Goal: Task Accomplishment & Management: Complete application form

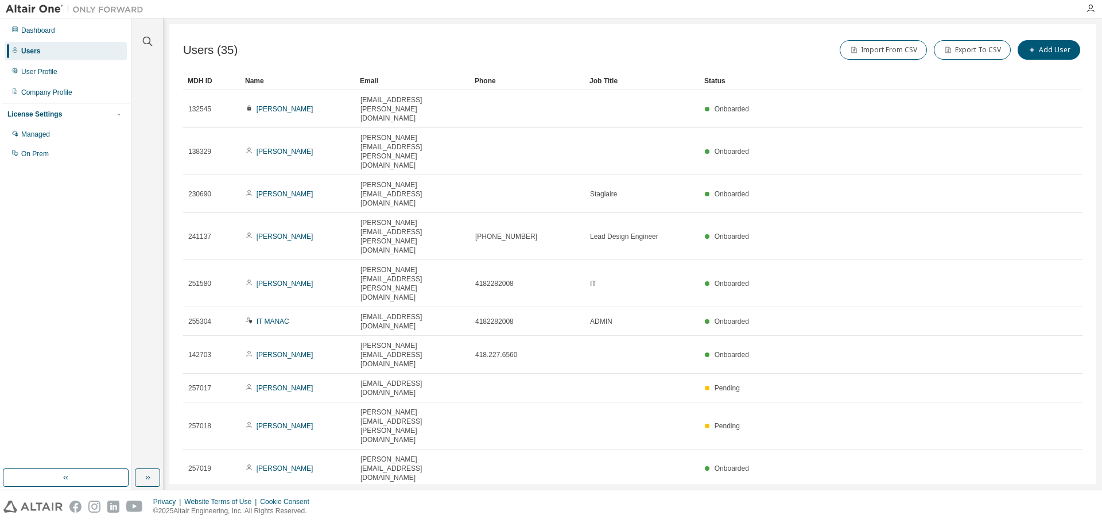
click at [930, 500] on icon "button" at bounding box center [930, 503] width 7 height 7
click at [930, 357] on div "50" at bounding box center [964, 358] width 92 height 14
click at [474, 26] on div "Users (35) Import From CSV Export To CSV Add User Clear Load Save Save As Field…" at bounding box center [632, 254] width 927 height 460
click at [287, 502] on link "Vital [PERSON_NAME]" at bounding box center [293, 506] width 72 height 8
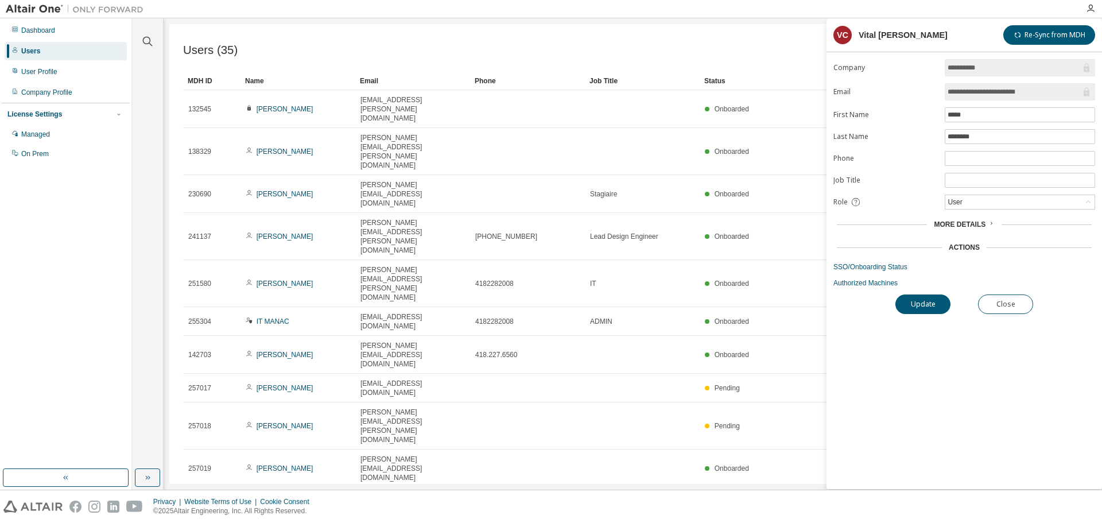
click at [969, 226] on span "More Details" at bounding box center [960, 224] width 52 height 8
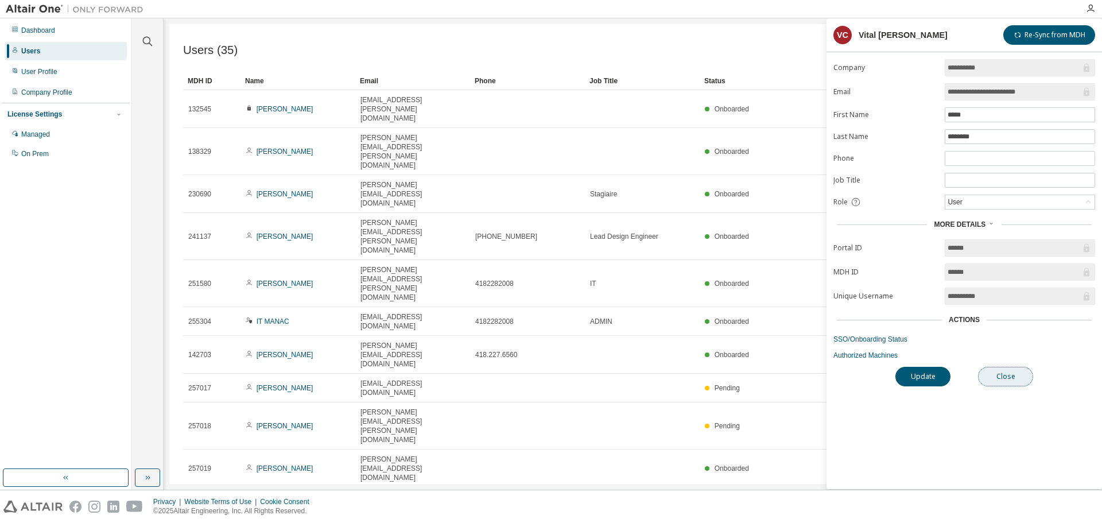
click at [995, 376] on button "Close" at bounding box center [1005, 377] width 55 height 20
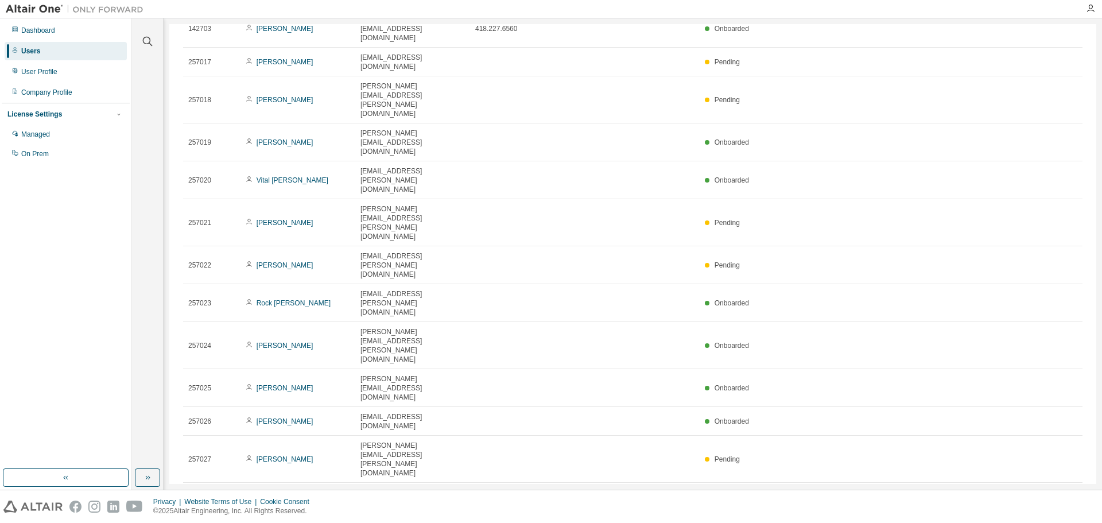
scroll to position [343, 0]
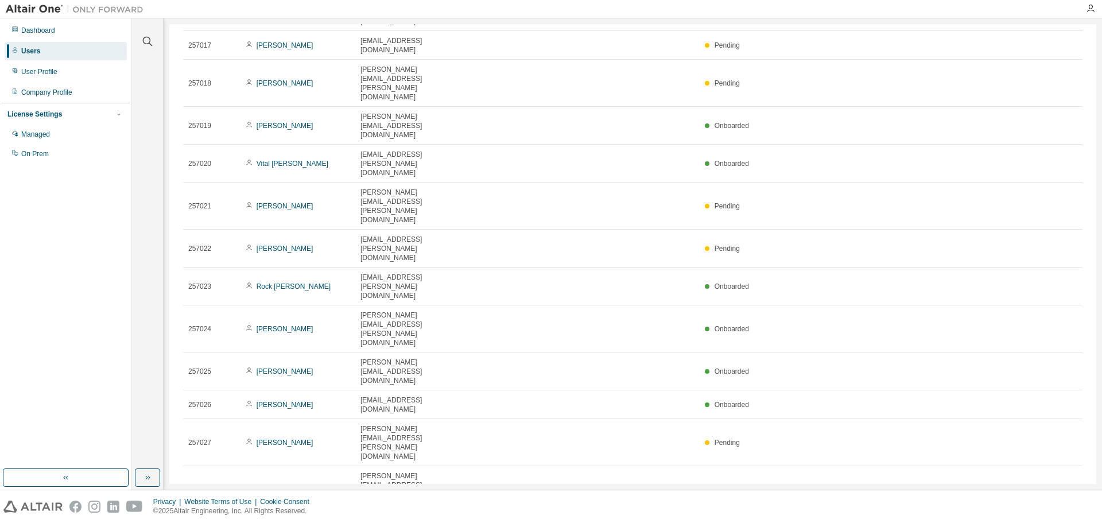
click at [719, 12] on div at bounding box center [614, 9] width 930 height 18
drag, startPoint x: 257, startPoint y: 396, endPoint x: 272, endPoint y: 401, distance: 15.6
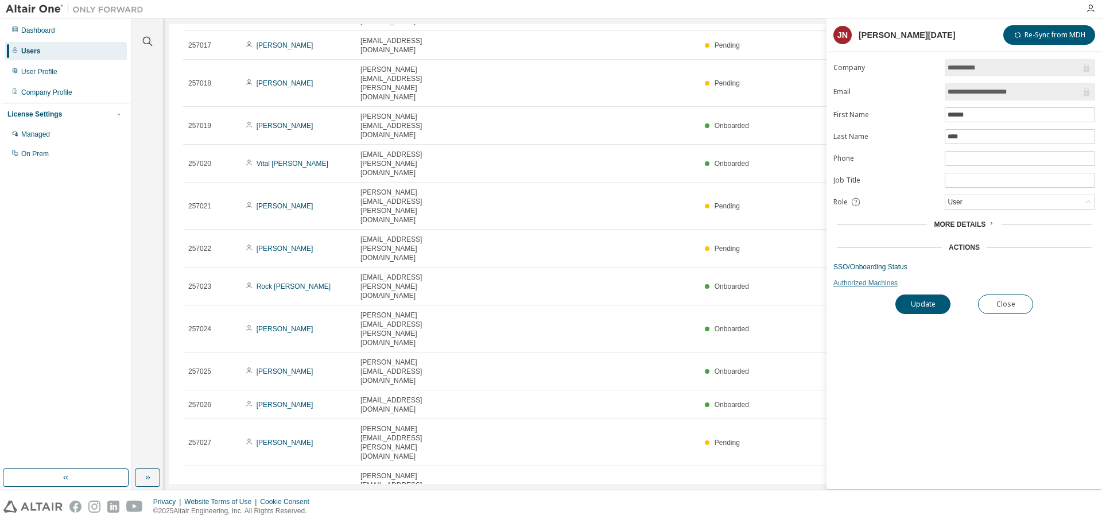
click at [954, 283] on link "Authorized Machines" at bounding box center [965, 282] width 262 height 9
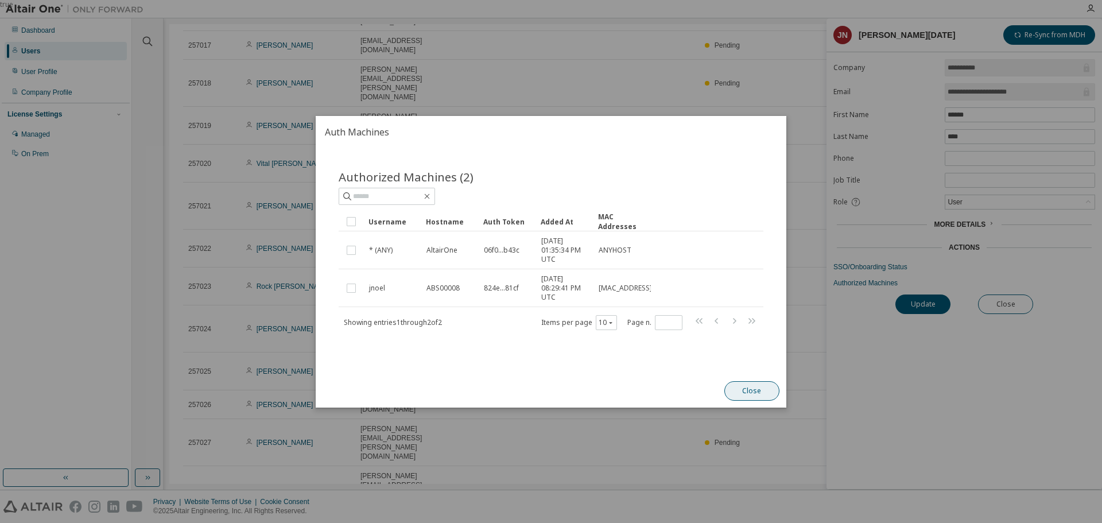
click at [751, 390] on button "Close" at bounding box center [752, 391] width 55 height 20
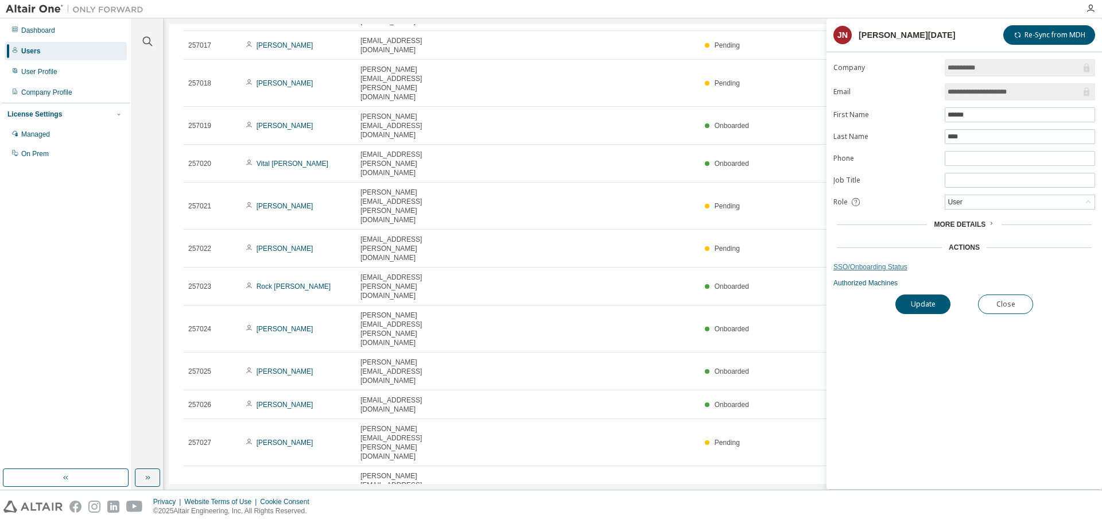
click at [874, 265] on link "SSO/Onboarding Status" at bounding box center [965, 266] width 262 height 9
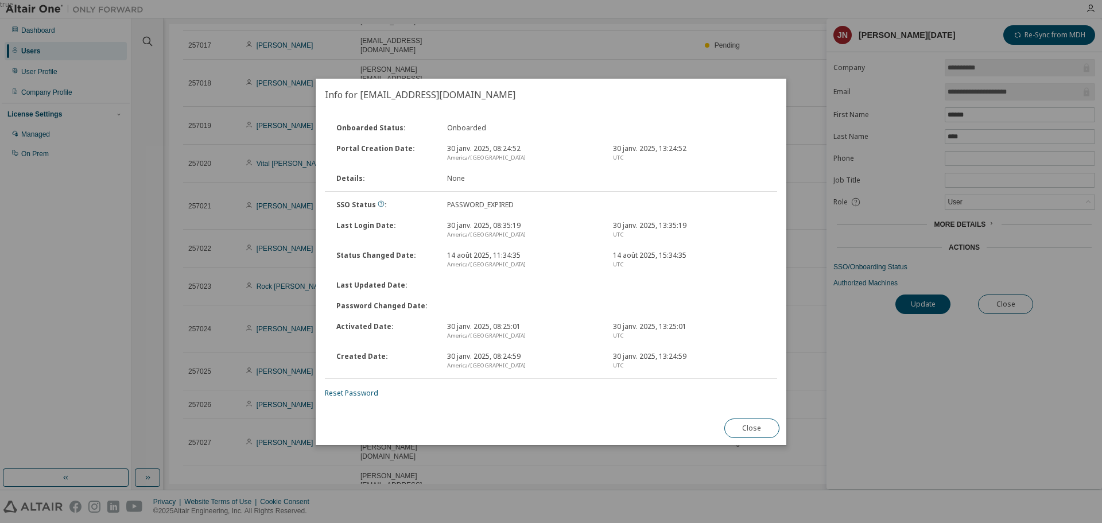
click at [481, 205] on div "PASSWORD_EXPIRED" at bounding box center [523, 204] width 166 height 9
drag, startPoint x: 524, startPoint y: 204, endPoint x: 459, endPoint y: 207, distance: 64.9
click at [459, 207] on div "PASSWORD_EXPIRED" at bounding box center [523, 204] width 166 height 9
click at [459, 208] on div "PASSWORD_EXPIRED" at bounding box center [523, 204] width 166 height 9
click at [750, 428] on button "Close" at bounding box center [752, 429] width 55 height 20
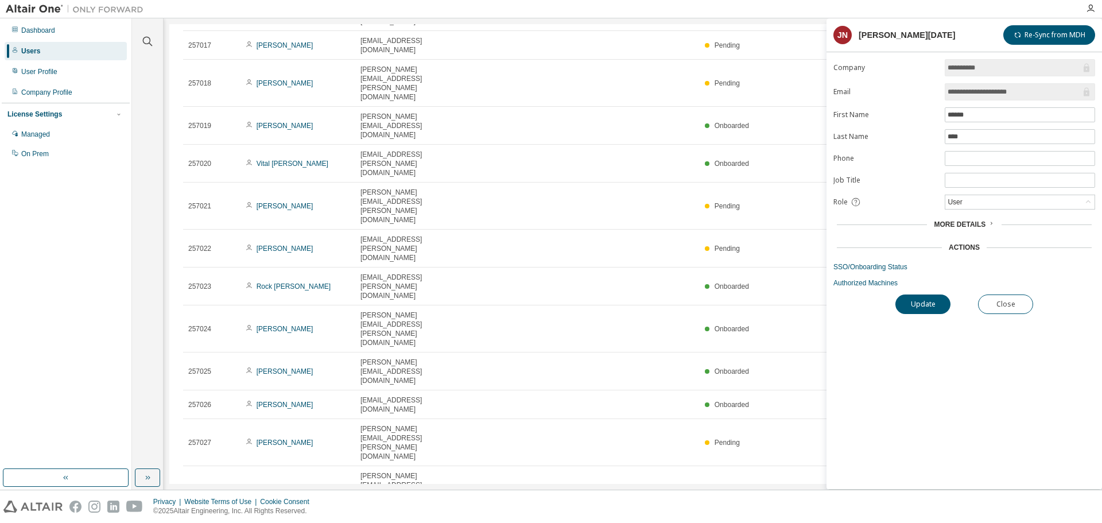
click at [981, 222] on span "More Details" at bounding box center [960, 224] width 52 height 8
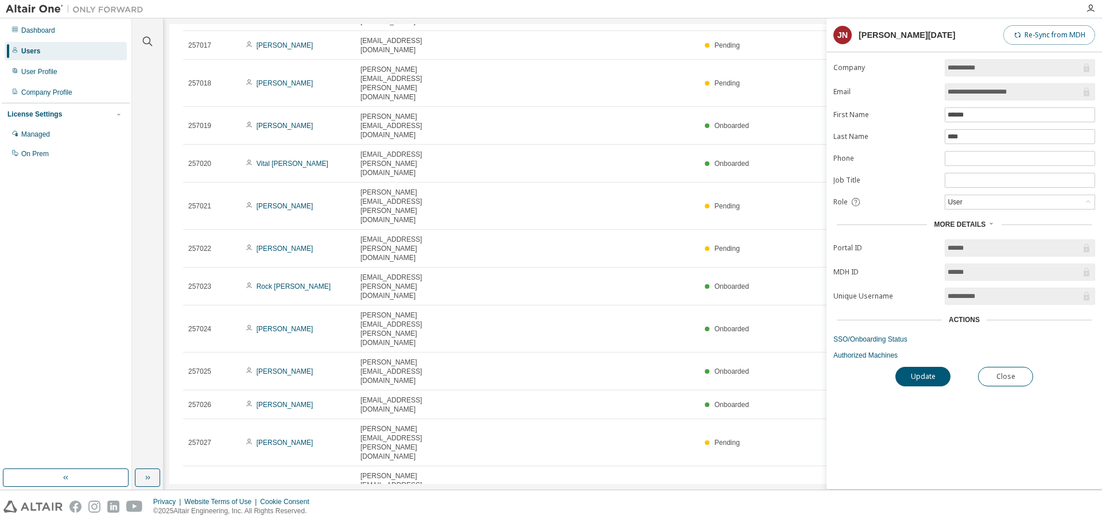
click at [1023, 32] on button "Re-Sync from MDH" at bounding box center [1050, 35] width 92 height 20
click at [881, 338] on link "SSO/Onboarding Status" at bounding box center [965, 339] width 262 height 9
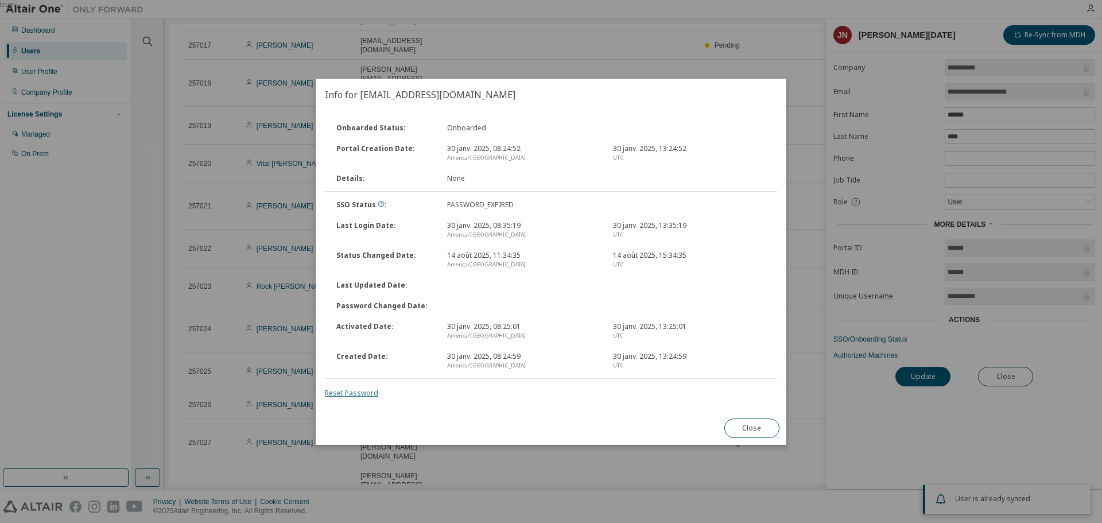
click at [365, 393] on link "Reset Password" at bounding box center [351, 393] width 53 height 10
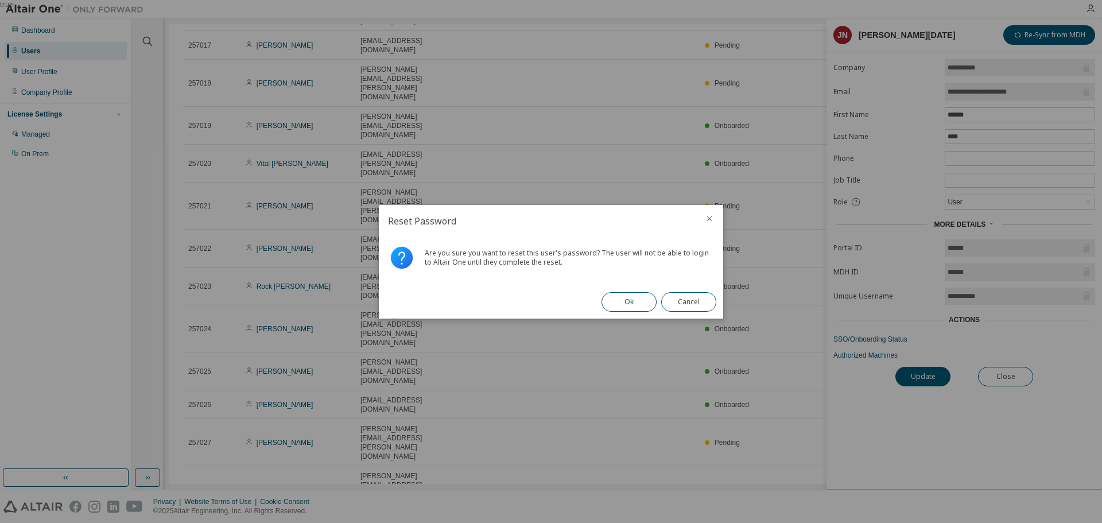
click at [621, 301] on button "Ok" at bounding box center [629, 302] width 55 height 20
click at [694, 301] on button "Close" at bounding box center [688, 302] width 55 height 20
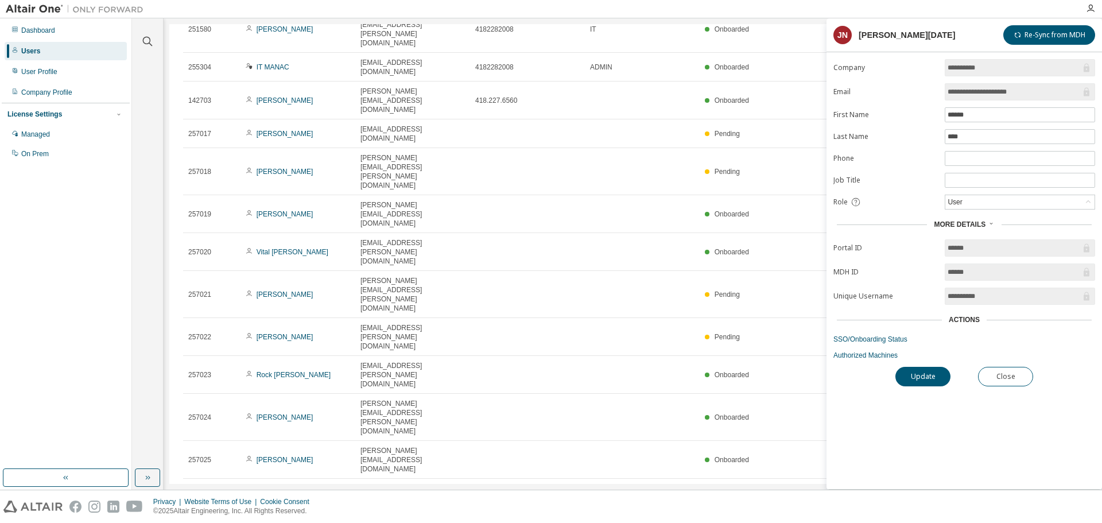
scroll to position [228, 0]
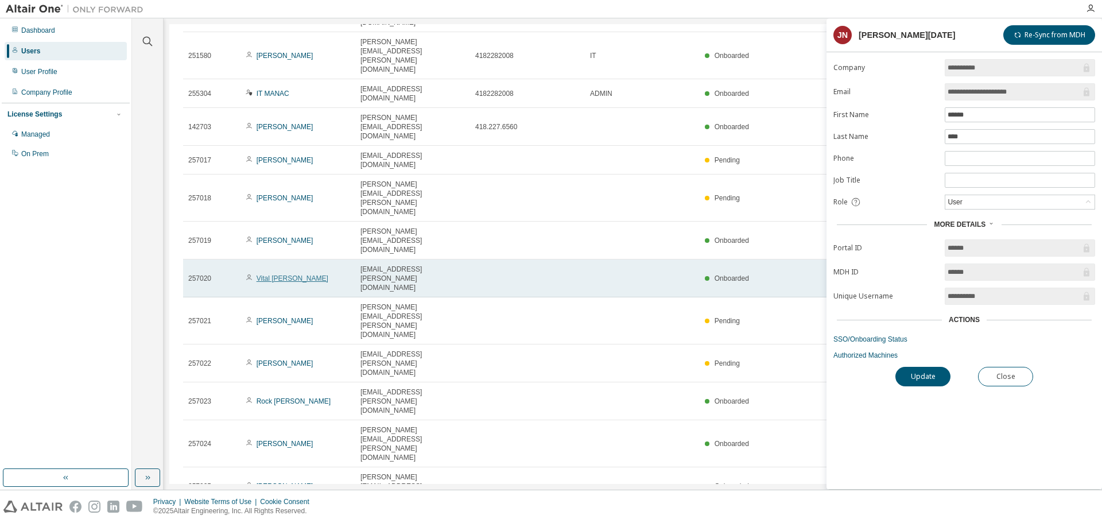
click at [289, 274] on link "Vital [PERSON_NAME]" at bounding box center [293, 278] width 72 height 8
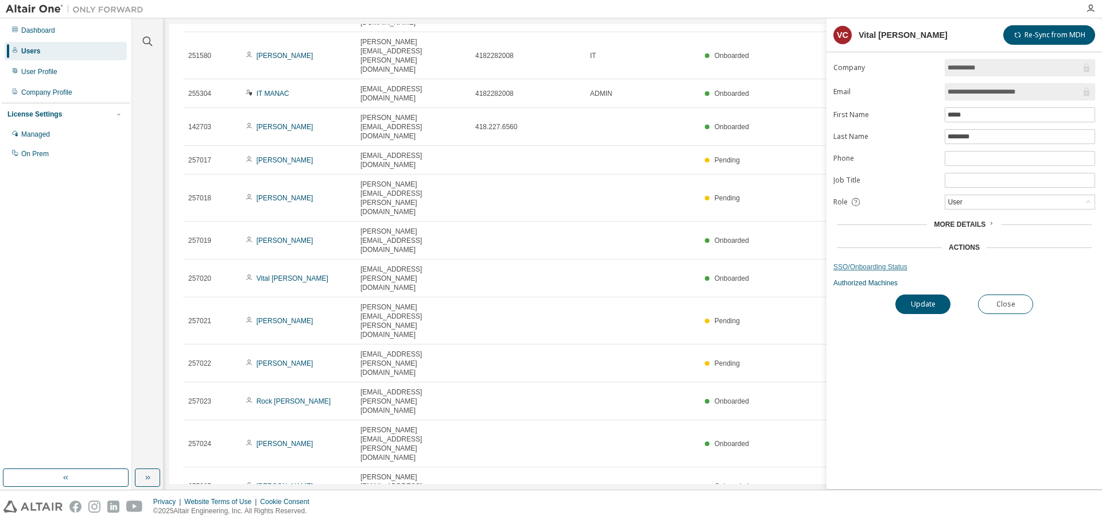
click at [880, 264] on link "SSO/Onboarding Status" at bounding box center [965, 266] width 262 height 9
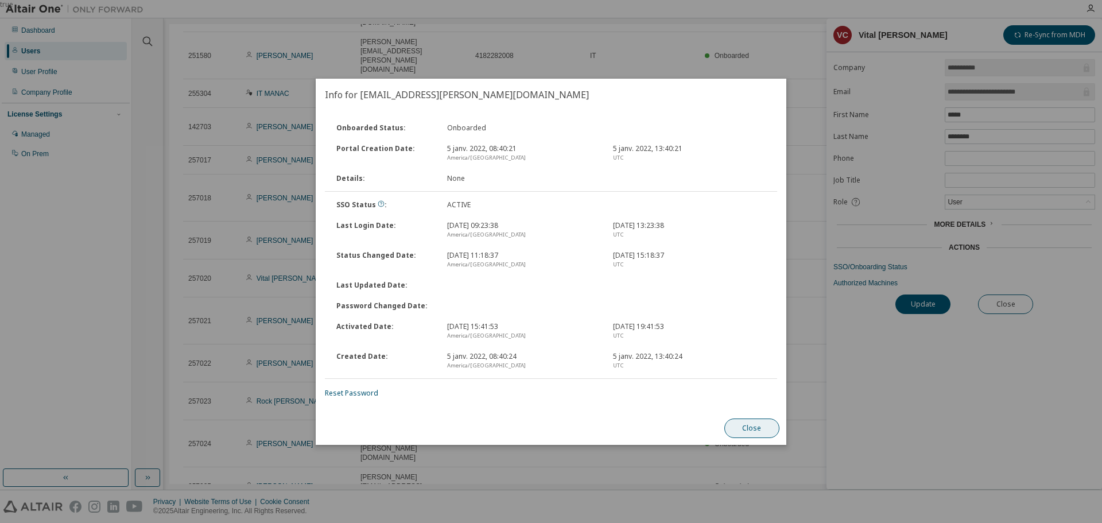
click at [758, 423] on button "Close" at bounding box center [752, 429] width 55 height 20
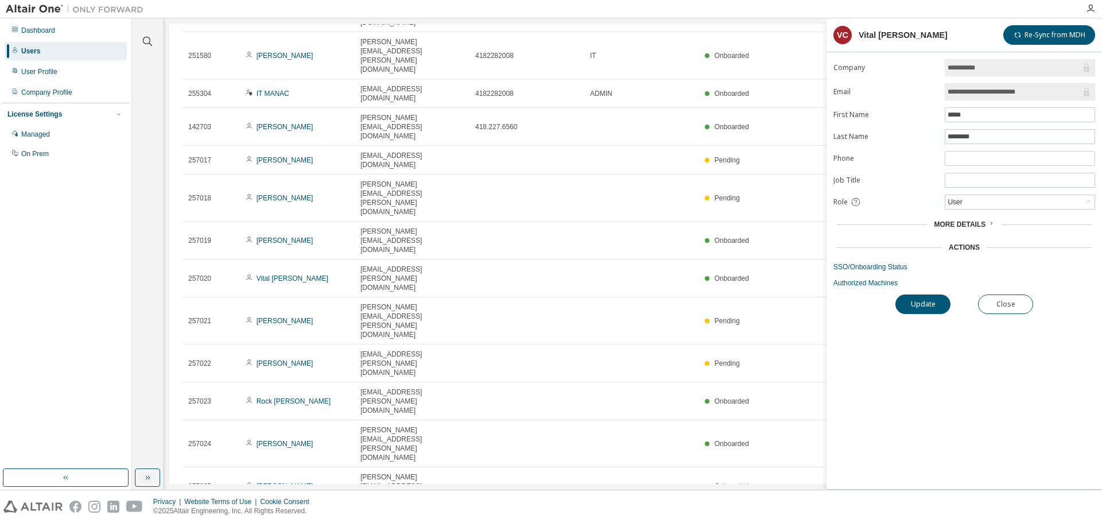
click at [38, 51] on div "Users" at bounding box center [30, 51] width 19 height 9
click at [1016, 304] on button "Close" at bounding box center [1005, 305] width 55 height 20
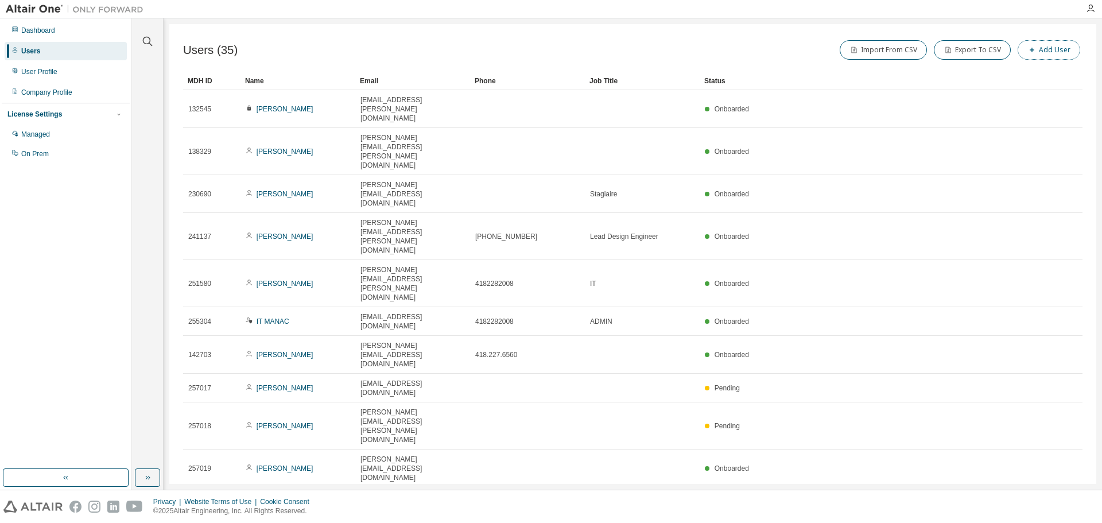
click at [1030, 51] on icon "button" at bounding box center [1032, 50] width 7 height 7
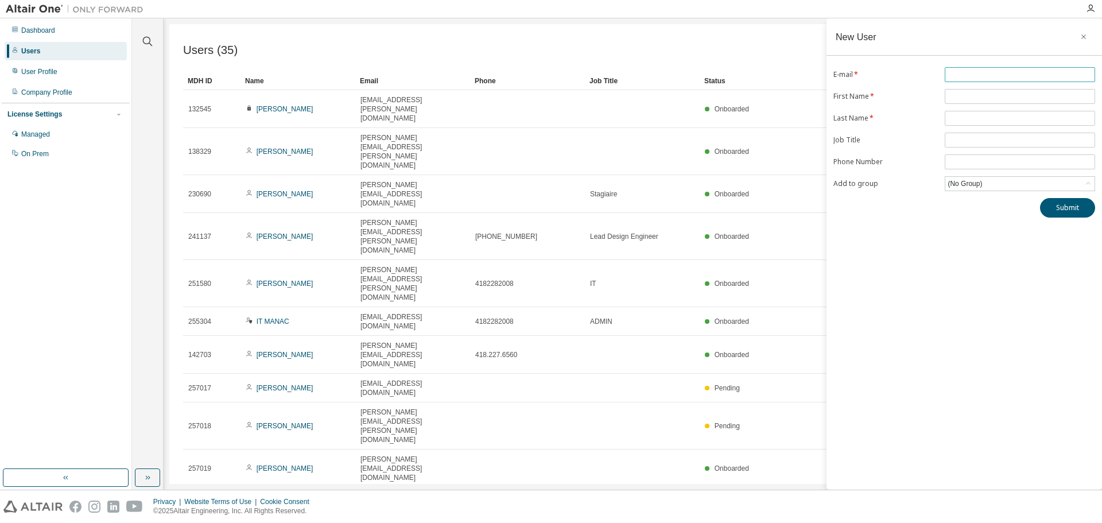
paste input "**********"
drag, startPoint x: 972, startPoint y: 73, endPoint x: 944, endPoint y: 75, distance: 28.2
click at [944, 75] on form "**********" at bounding box center [965, 129] width 262 height 124
type input "**********"
click at [954, 97] on input "text" at bounding box center [1020, 96] width 145 height 9
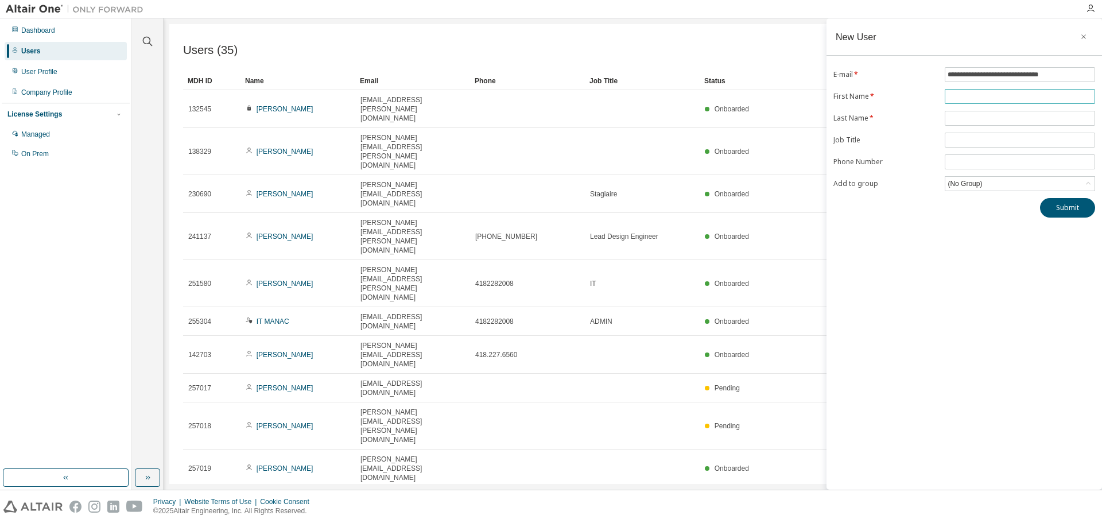
paste input "*******"
type input "*******"
drag, startPoint x: 975, startPoint y: 73, endPoint x: 1028, endPoint y: 71, distance: 52.9
click at [1028, 71] on input "**********" at bounding box center [1020, 74] width 145 height 9
click at [958, 121] on input "text" at bounding box center [1020, 118] width 145 height 9
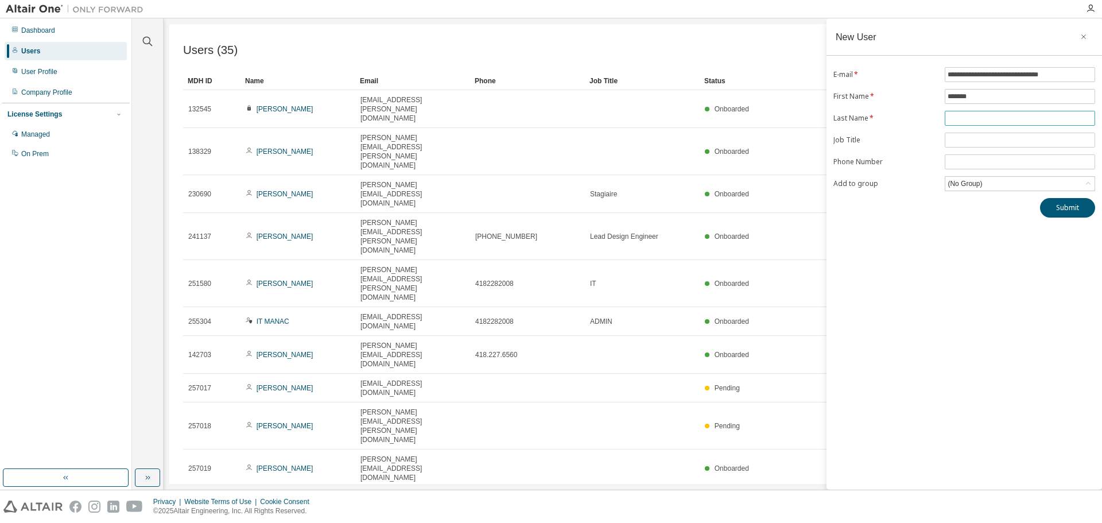
paste input "**********"
type input "**********"
click at [932, 245] on div "**********" at bounding box center [965, 253] width 276 height 471
click at [1057, 208] on button "Submit" at bounding box center [1067, 208] width 55 height 20
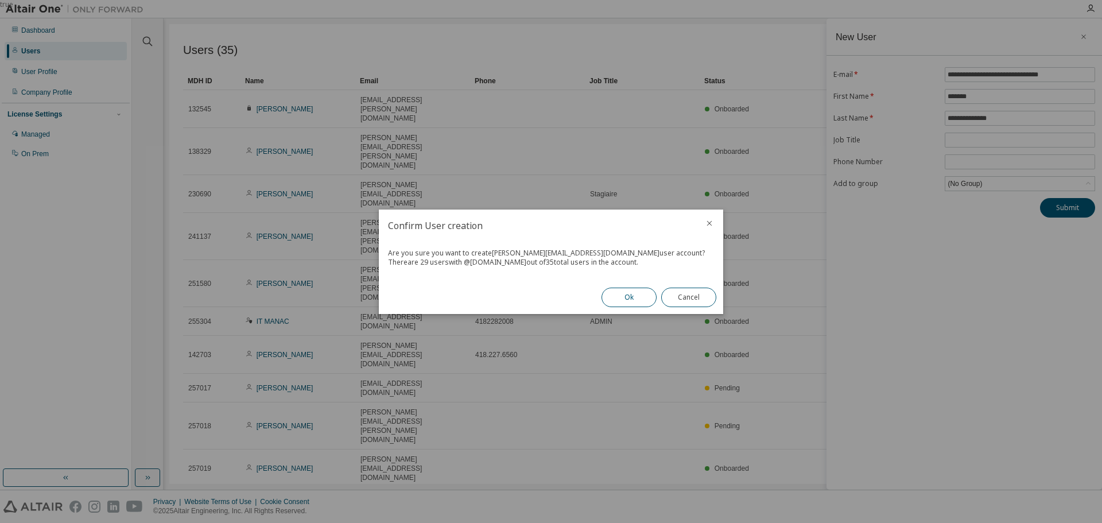
click at [626, 295] on button "Ok" at bounding box center [629, 298] width 55 height 20
click at [673, 301] on button "Close" at bounding box center [688, 298] width 55 height 20
